Goal: Information Seeking & Learning: Learn about a topic

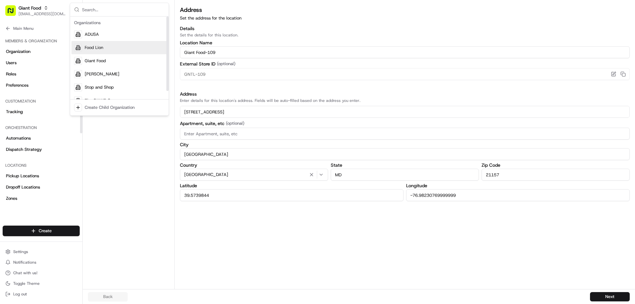
click at [99, 45] on span "Food Lion" at bounding box center [94, 48] width 19 height 6
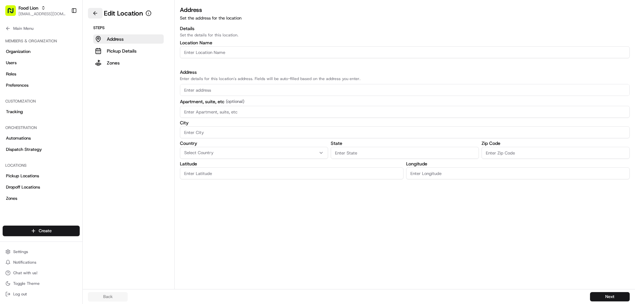
click at [97, 12] on button at bounding box center [95, 13] width 15 height 11
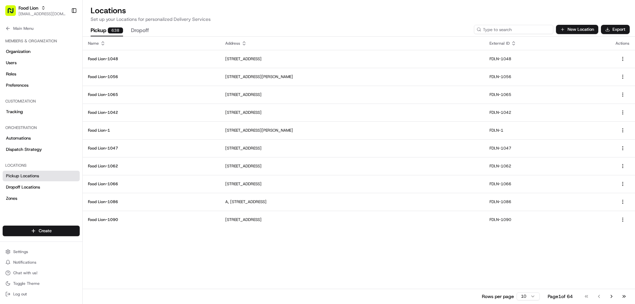
click at [510, 30] on input at bounding box center [513, 29] width 79 height 9
type input "141"
click at [30, 174] on span "Pickup Locations" at bounding box center [22, 176] width 33 height 6
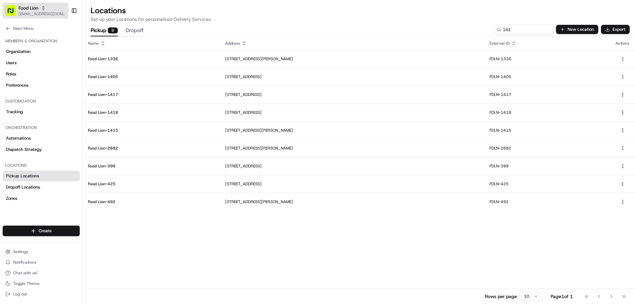
click at [26, 11] on span "Food Lion" at bounding box center [29, 8] width 20 height 7
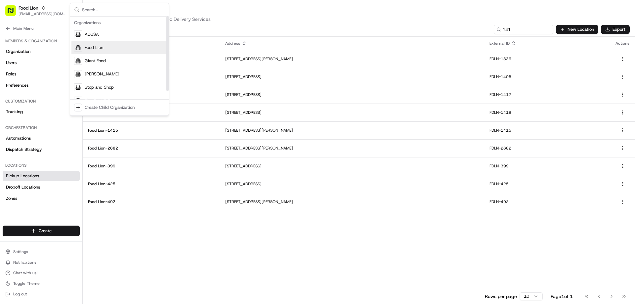
click at [99, 46] on span "Food Lion" at bounding box center [94, 48] width 19 height 6
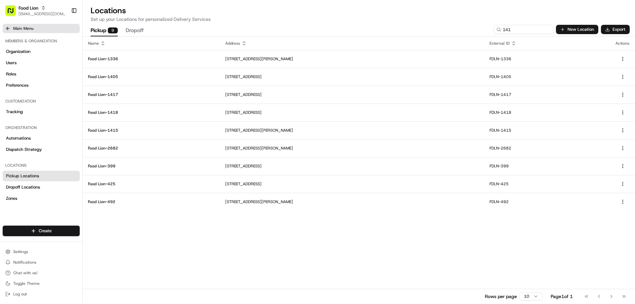
click at [8, 26] on icon at bounding box center [7, 28] width 5 height 5
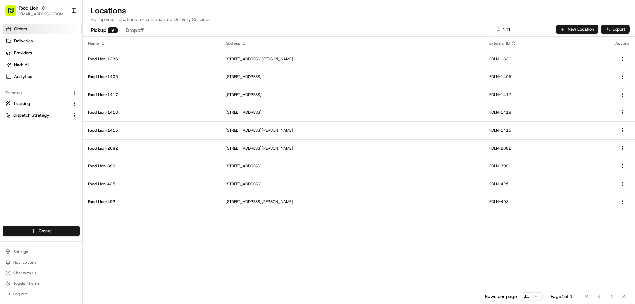
click at [24, 29] on span "Orders" at bounding box center [20, 29] width 13 height 6
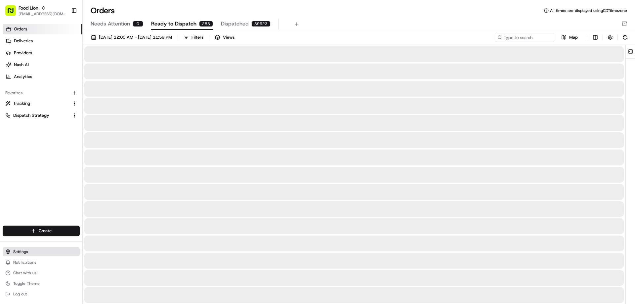
click at [22, 254] on span "Settings" at bounding box center [20, 251] width 15 height 5
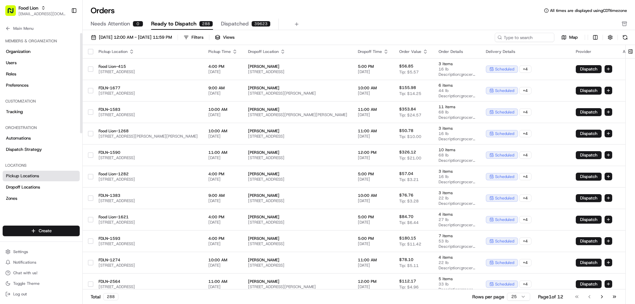
click at [30, 176] on span "Pickup Locations" at bounding box center [22, 176] width 33 height 6
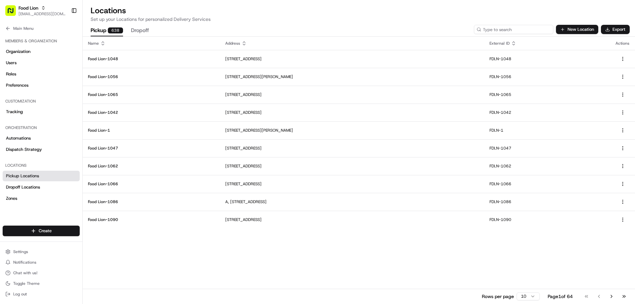
click at [511, 30] on input at bounding box center [513, 29] width 79 height 9
type input "141"
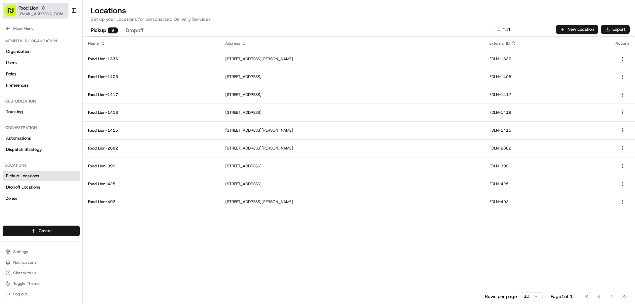
click at [22, 11] on span "Food Lion" at bounding box center [29, 8] width 20 height 7
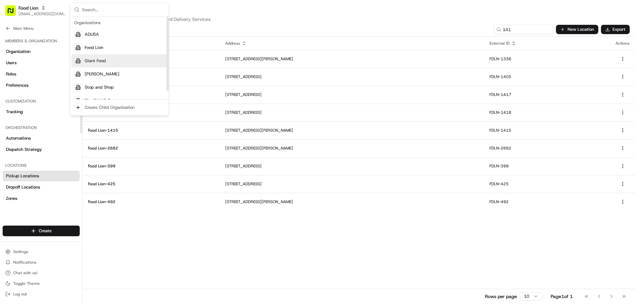
click at [100, 59] on span "Giant Food" at bounding box center [95, 61] width 21 height 6
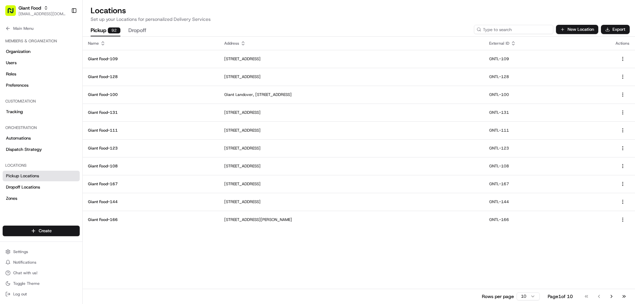
click at [516, 30] on input at bounding box center [513, 29] width 79 height 9
type input "141"
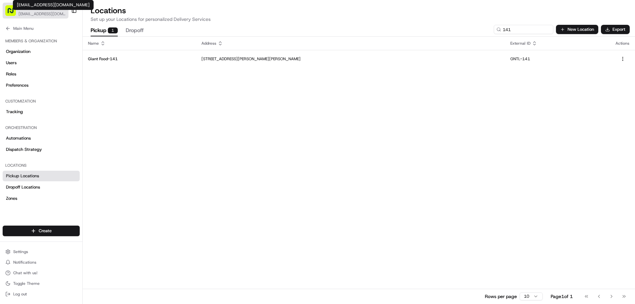
click at [25, 12] on span "[EMAIL_ADDRESS][DOMAIN_NAME]" at bounding box center [42, 13] width 47 height 5
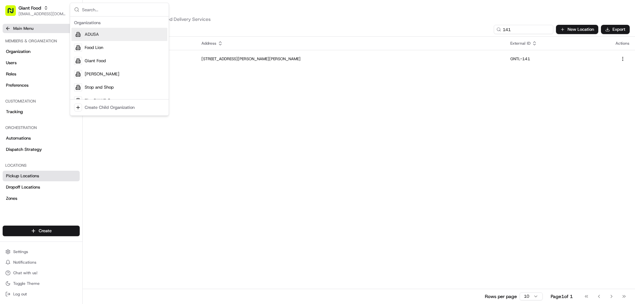
click at [6, 26] on icon at bounding box center [7, 28] width 5 height 5
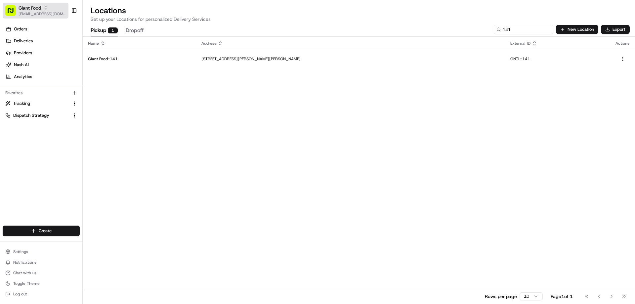
click at [35, 11] on span "Giant Food" at bounding box center [30, 8] width 22 height 7
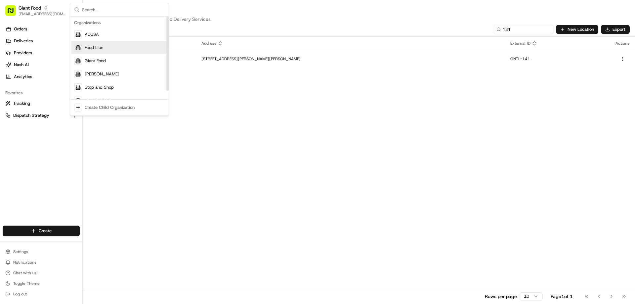
click at [95, 47] on span "Food Lion" at bounding box center [94, 48] width 19 height 6
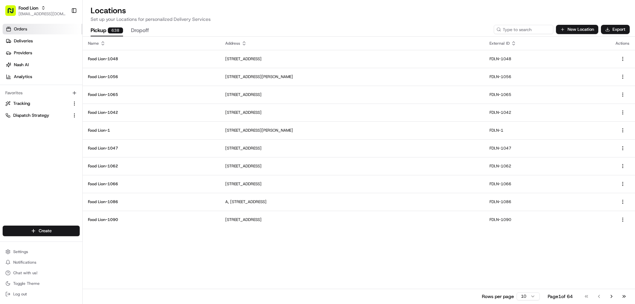
click at [16, 31] on span "Orders" at bounding box center [20, 29] width 13 height 6
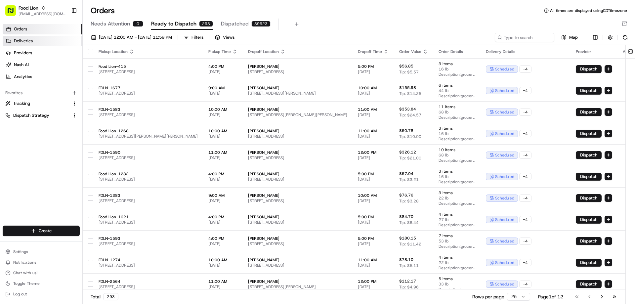
click at [26, 39] on span "Deliveries" at bounding box center [23, 41] width 19 height 6
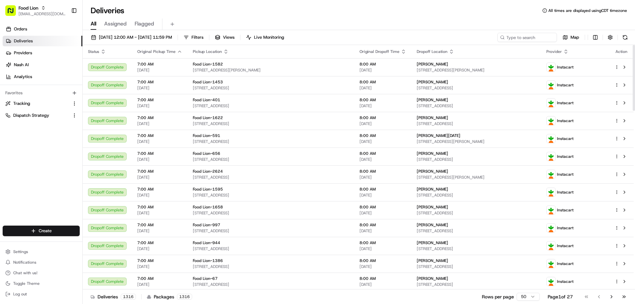
click at [568, 51] on icon "button" at bounding box center [565, 51] width 5 height 5
click at [562, 50] on span "Provider" at bounding box center [554, 51] width 16 height 5
click at [568, 49] on icon "button" at bounding box center [565, 51] width 5 height 5
click at [571, 68] on button "Provider (Z-A)" at bounding box center [580, 69] width 45 height 8
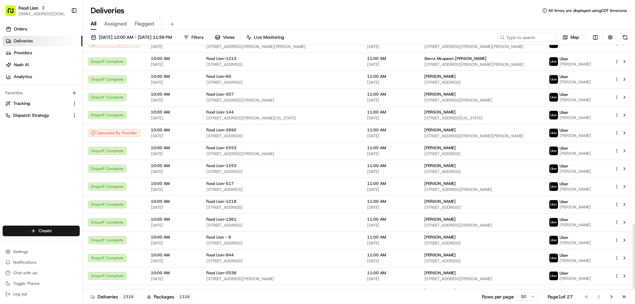
scroll to position [662, 0]
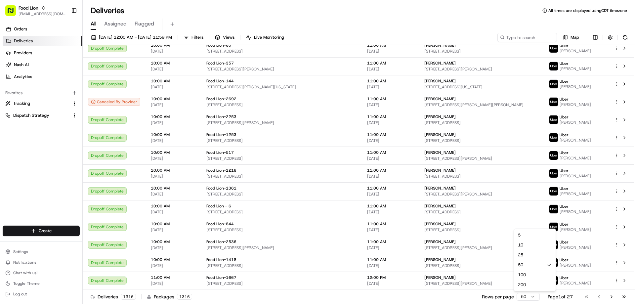
click at [529, 296] on html "Food Lion [EMAIL_ADDRESS][DOMAIN_NAME] Toggle Sidebar Orders Deliveries Provide…" at bounding box center [317, 152] width 635 height 304
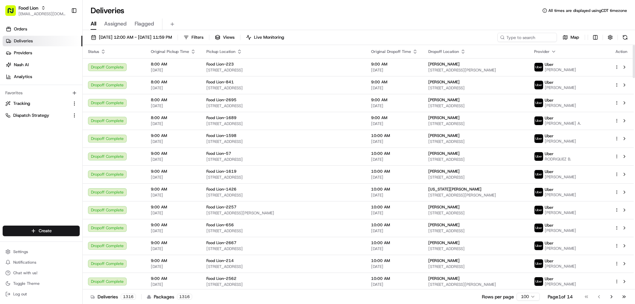
drag, startPoint x: 634, startPoint y: 181, endPoint x: 638, endPoint y: 52, distance: 129.7
click at [634, 52] on div at bounding box center [633, 61] width 2 height 33
click at [203, 38] on span "Filters" at bounding box center [197, 37] width 12 height 6
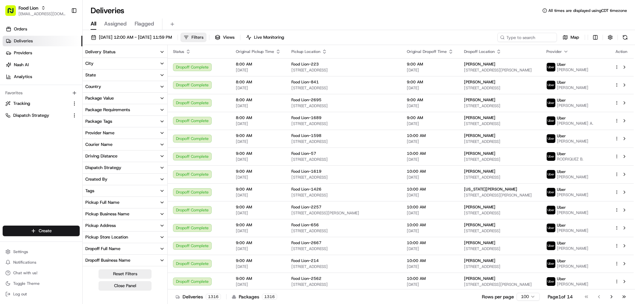
click at [203, 38] on span "Filters" at bounding box center [197, 37] width 12 height 6
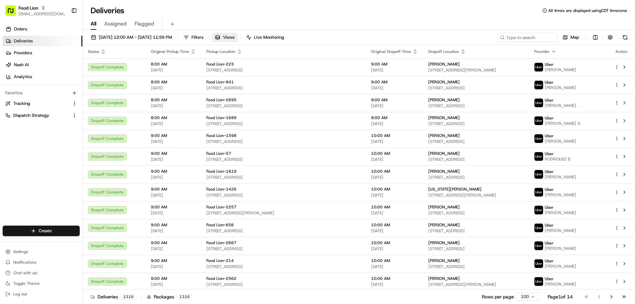
click at [237, 37] on button "Views" at bounding box center [224, 37] width 25 height 9
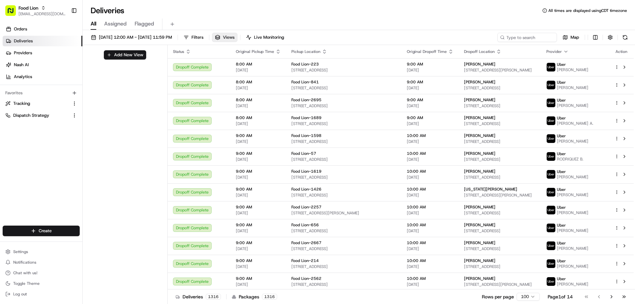
click at [237, 37] on button "Views" at bounding box center [224, 37] width 25 height 9
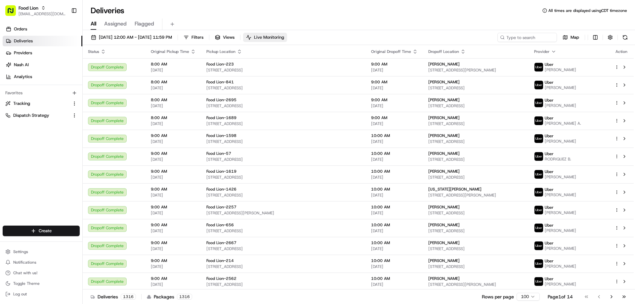
click at [284, 38] on span "Live Monitoring" at bounding box center [269, 37] width 30 height 6
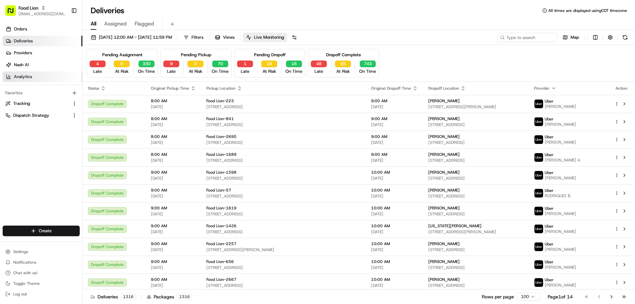
click at [22, 74] on span "Analytics" at bounding box center [23, 77] width 18 height 6
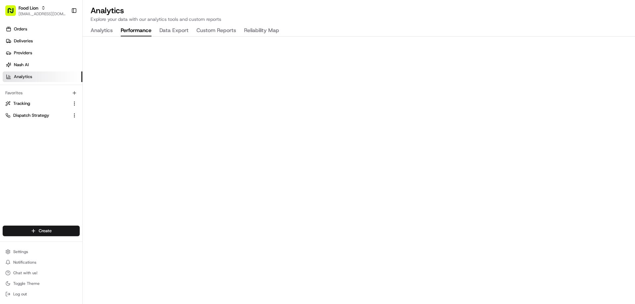
click at [143, 30] on button "Performance" at bounding box center [136, 30] width 31 height 11
click at [182, 30] on button "Data Export" at bounding box center [173, 30] width 29 height 11
click at [212, 32] on button "Custom Reports" at bounding box center [216, 30] width 40 height 11
